Goal: Transaction & Acquisition: Purchase product/service

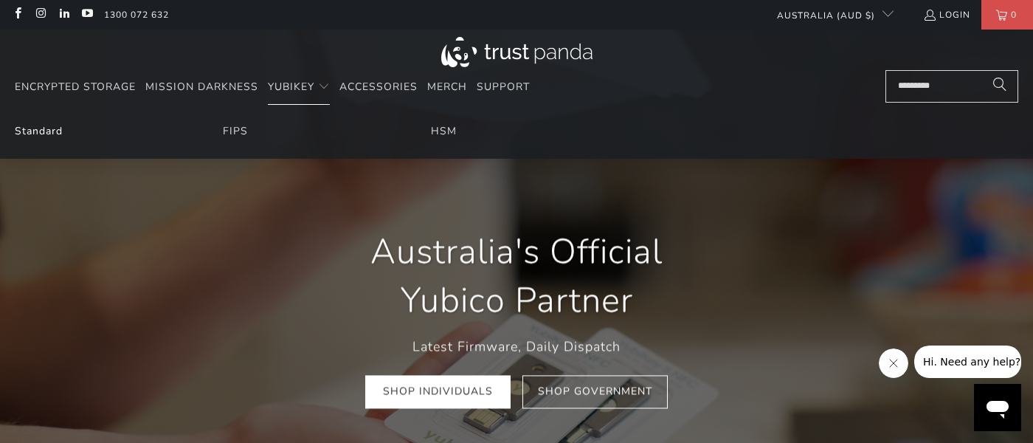
click at [44, 129] on link "Standard" at bounding box center [39, 131] width 48 height 14
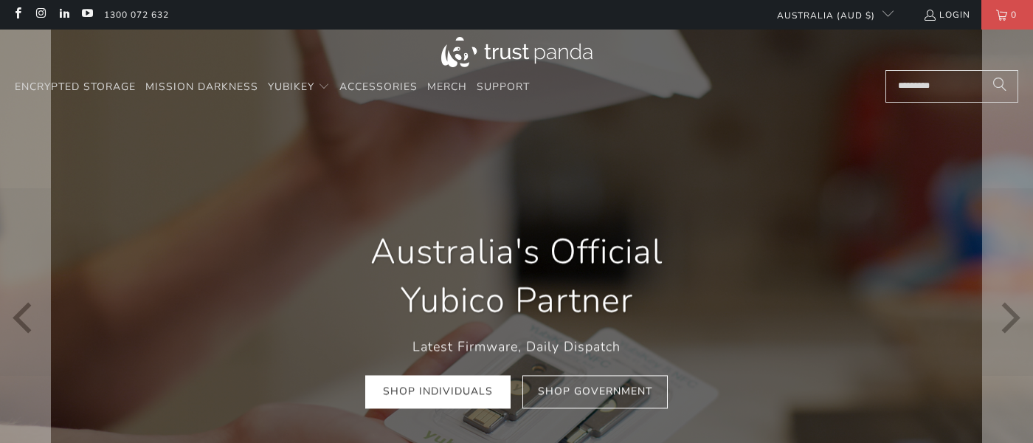
scroll to position [252, 0]
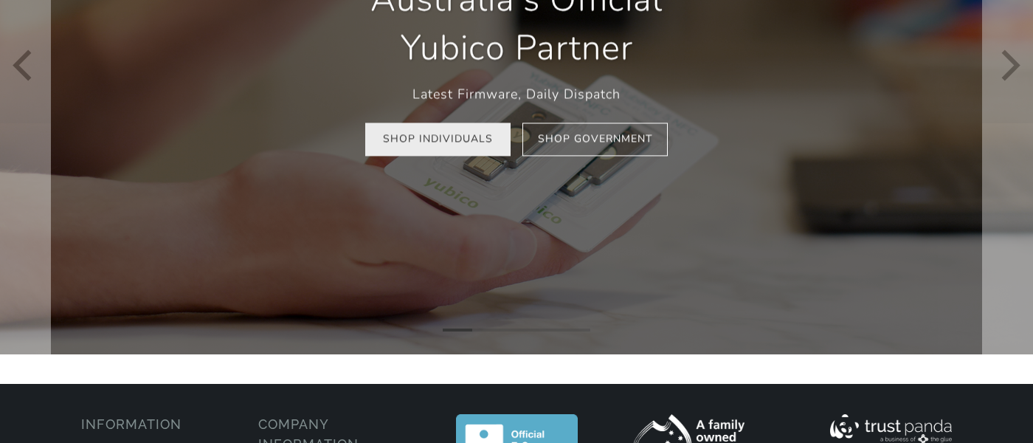
click at [452, 137] on link "Shop Individuals" at bounding box center [437, 139] width 145 height 33
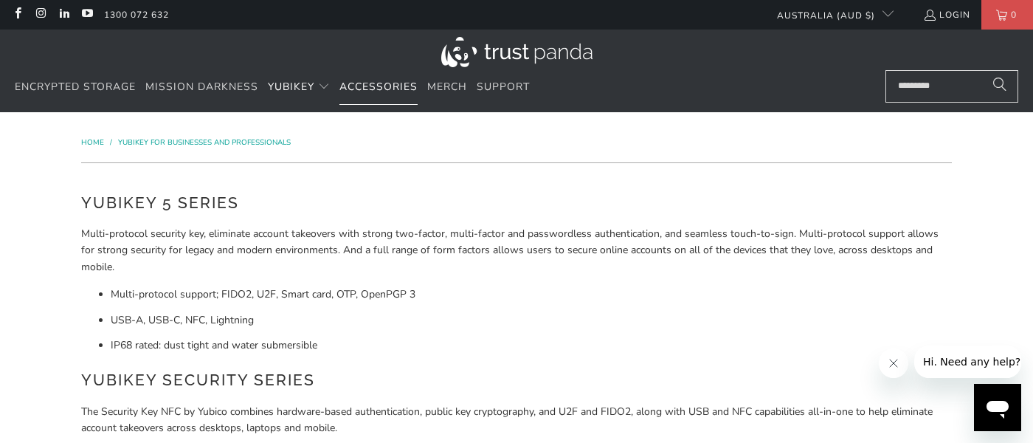
click at [392, 89] on span "Accessories" at bounding box center [378, 87] width 78 height 14
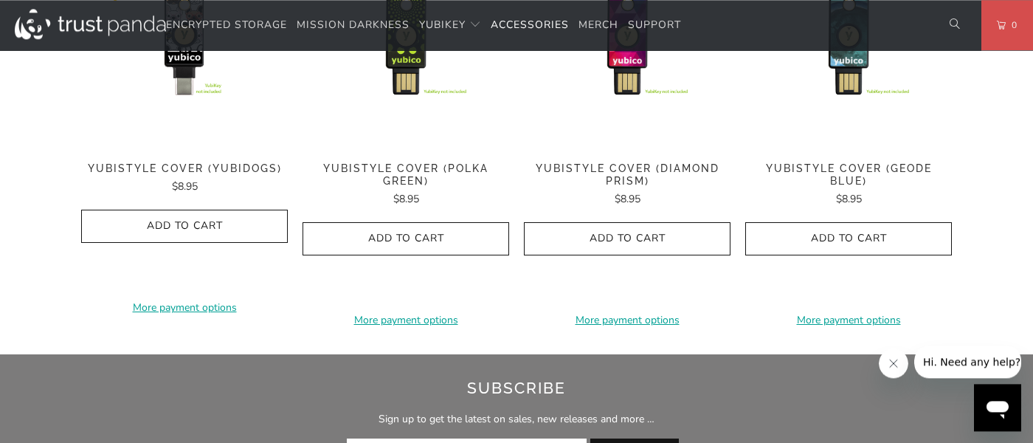
scroll to position [841, 0]
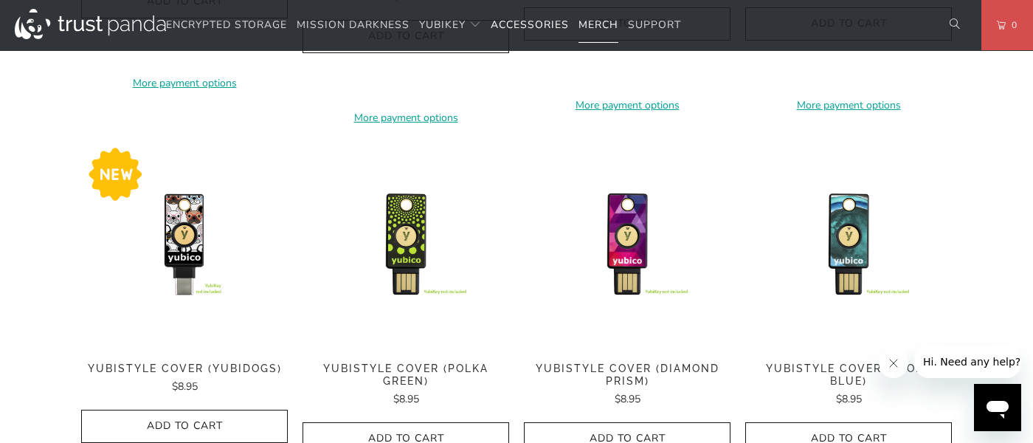
click at [602, 33] on link "Merch" at bounding box center [598, 25] width 40 height 35
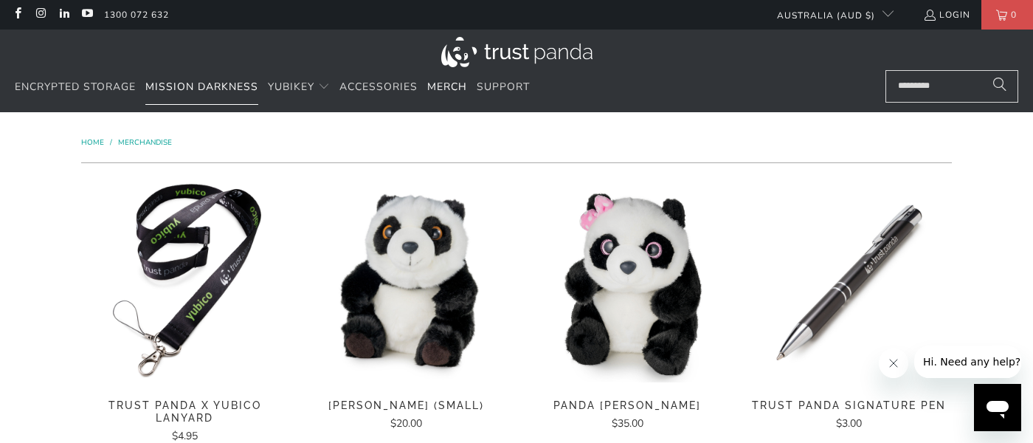
click at [225, 86] on span "Mission Darkness" at bounding box center [201, 87] width 113 height 14
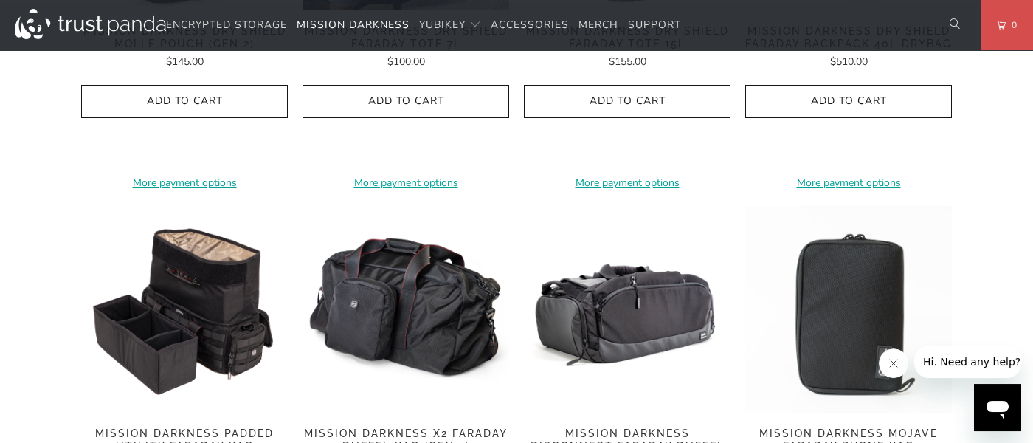
scroll to position [1766, 0]
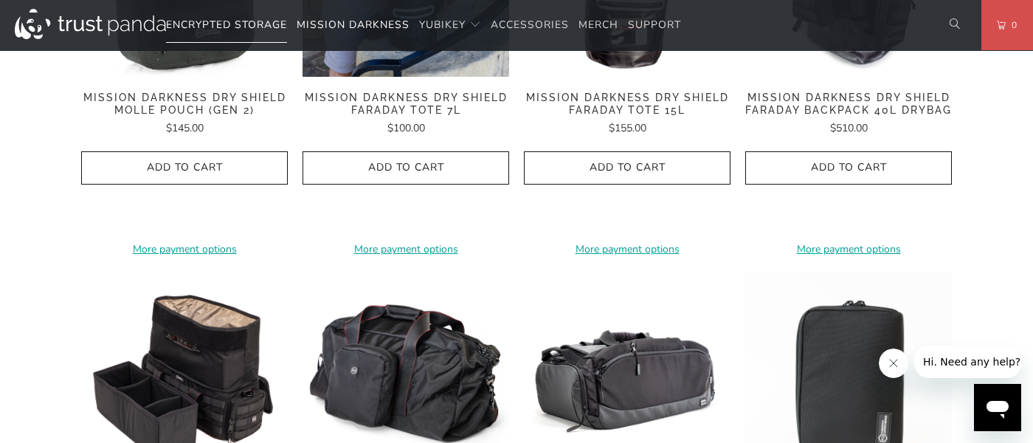
click at [216, 21] on span "Encrypted Storage" at bounding box center [226, 25] width 121 height 14
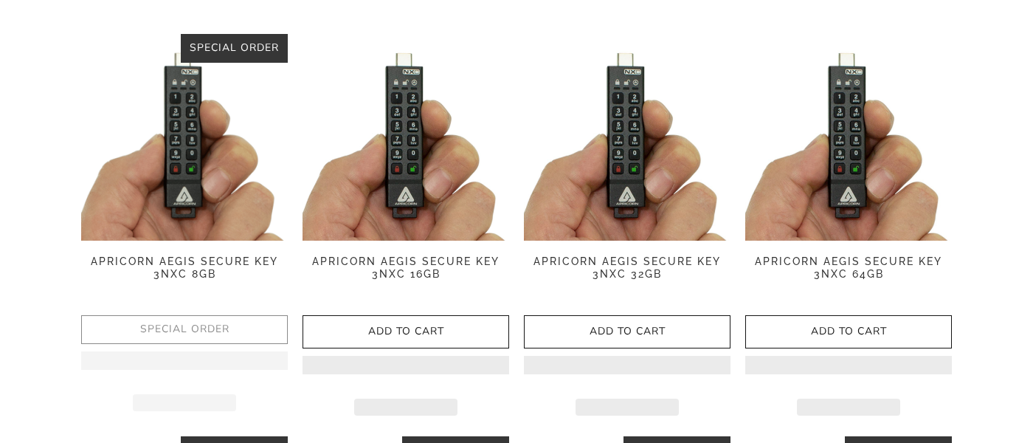
scroll to position [421, 0]
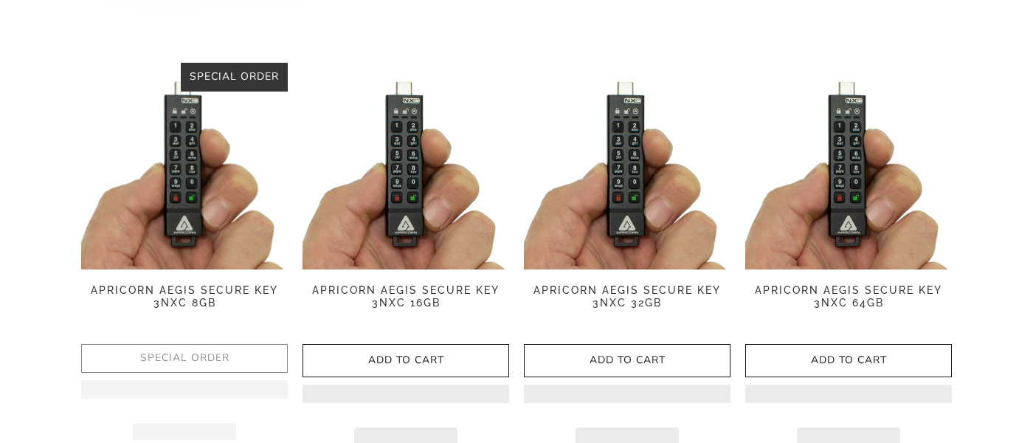
click at [418, 287] on span "Apricorn Aegis Secure Key 3NXC 16GB" at bounding box center [406, 296] width 207 height 25
